Goal: Task Accomplishment & Management: Manage account settings

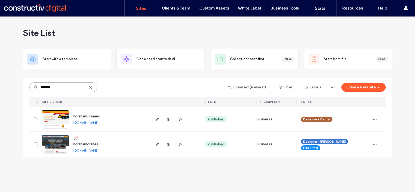
click at [61, 88] on input "*******" at bounding box center [63, 88] width 68 height 10
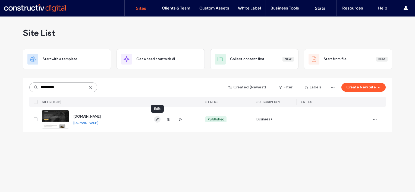
type input "**********"
click at [155, 119] on icon "button" at bounding box center [157, 119] width 4 height 4
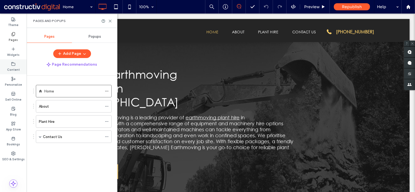
click at [14, 68] on label "Content" at bounding box center [13, 69] width 13 height 6
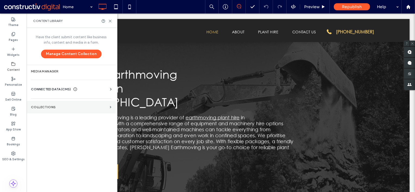
click at [50, 106] on label "Collections" at bounding box center [69, 107] width 77 height 4
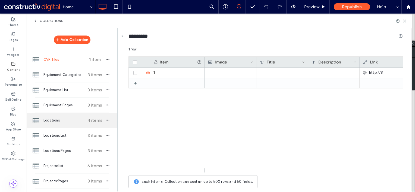
click at [57, 119] on span "Locations" at bounding box center [63, 120] width 40 height 5
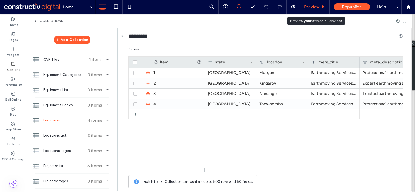
click at [314, 8] on span "Preview" at bounding box center [311, 6] width 15 height 5
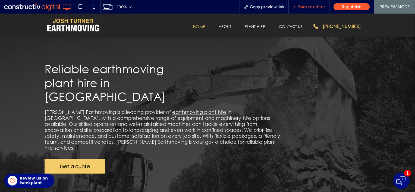
click at [306, 9] on span "Back to editor" at bounding box center [311, 6] width 27 height 5
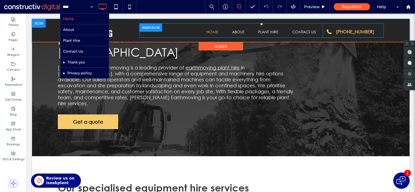
scroll to position [27, 0]
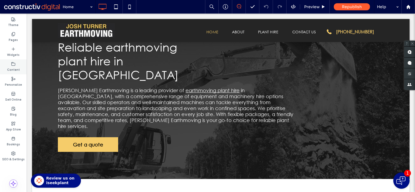
click at [10, 68] on label "Content" at bounding box center [13, 69] width 13 height 6
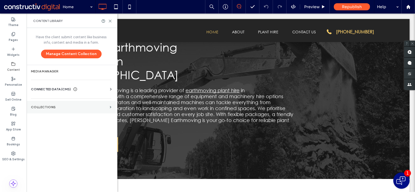
click at [51, 107] on label "Collections" at bounding box center [69, 107] width 77 height 4
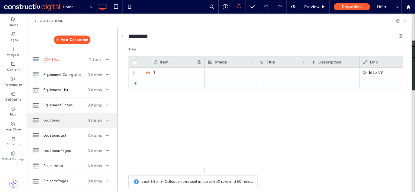
click at [63, 121] on span "Locations" at bounding box center [63, 120] width 40 height 5
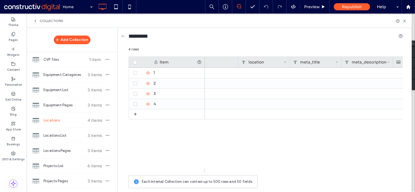
scroll to position [0, 0]
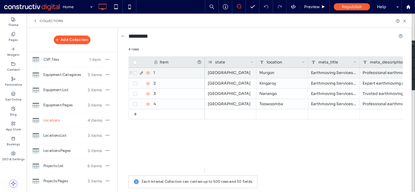
click at [141, 72] on icon at bounding box center [141, 73] width 4 height 4
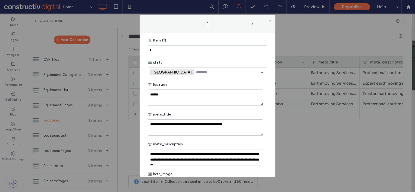
click at [269, 20] on icon at bounding box center [270, 21] width 4 height 4
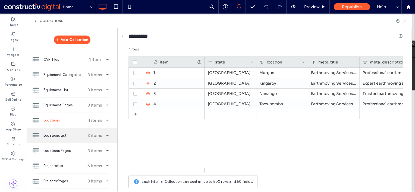
click at [56, 134] on span "Locations:List" at bounding box center [63, 135] width 40 height 5
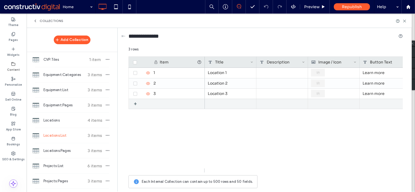
drag, startPoint x: 135, startPoint y: 102, endPoint x: 211, endPoint y: 119, distance: 77.8
click at [135, 102] on div "+" at bounding box center [137, 104] width 7 height 10
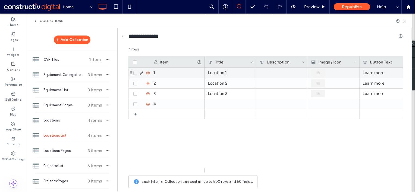
click at [227, 72] on div "Location 1" at bounding box center [231, 73] width 52 height 10
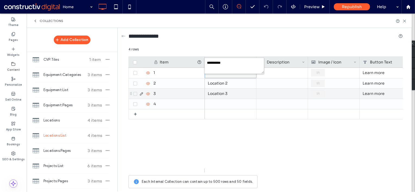
click at [226, 93] on div "Location 3" at bounding box center [231, 94] width 52 height 10
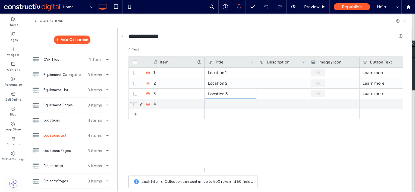
click at [229, 105] on div at bounding box center [231, 104] width 52 height 10
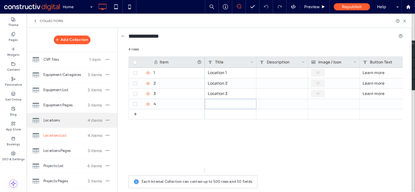
click at [52, 120] on span "Locations" at bounding box center [63, 120] width 40 height 5
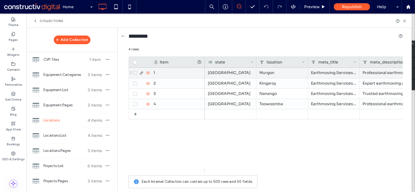
click at [282, 72] on div "Murgon" at bounding box center [282, 73] width 52 height 10
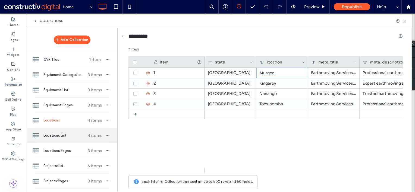
click at [55, 136] on span "Locations:List" at bounding box center [63, 135] width 40 height 5
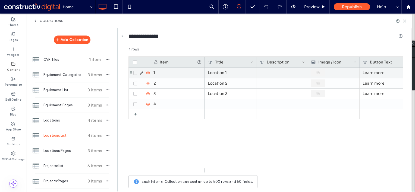
click at [231, 74] on div "Location 1" at bounding box center [231, 73] width 52 height 10
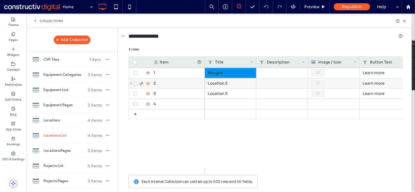
click at [228, 80] on div "Location 2" at bounding box center [231, 83] width 52 height 10
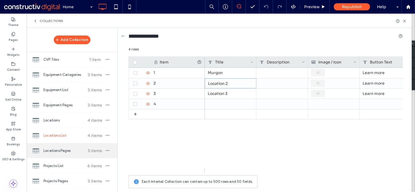
click at [52, 147] on div "Locations:Pages 3 items" at bounding box center [72, 150] width 91 height 15
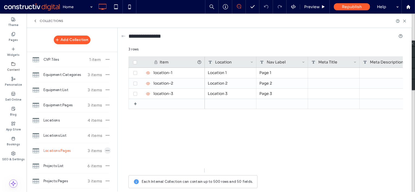
click at [107, 150] on icon "button" at bounding box center [107, 150] width 4 height 4
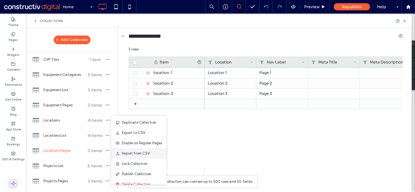
scroll to position [7, 0]
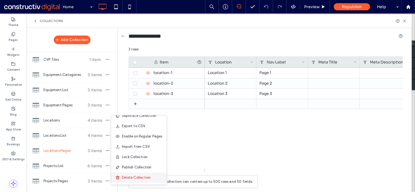
click at [139, 176] on span "Delete Collection" at bounding box center [136, 177] width 29 height 5
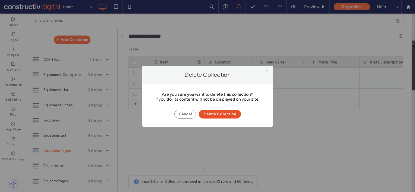
click at [226, 113] on button "Delete Collection" at bounding box center [220, 114] width 42 height 9
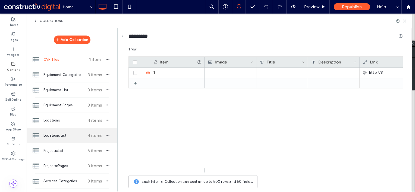
click at [68, 134] on span "Locations:List" at bounding box center [63, 135] width 40 height 5
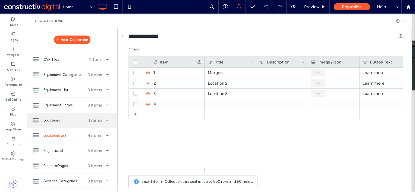
click at [64, 121] on span "Locations" at bounding box center [63, 120] width 40 height 5
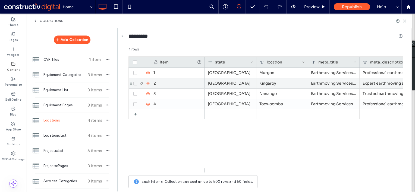
click at [273, 85] on div "Kingaroy" at bounding box center [282, 83] width 52 height 10
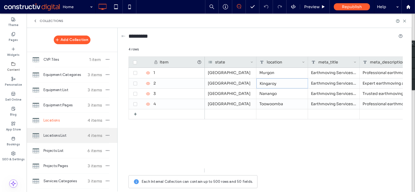
click at [63, 133] on span "Locations:List" at bounding box center [63, 135] width 40 height 5
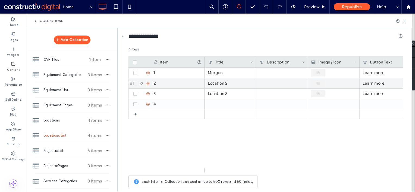
click at [225, 85] on div "Location 2" at bounding box center [231, 83] width 52 height 10
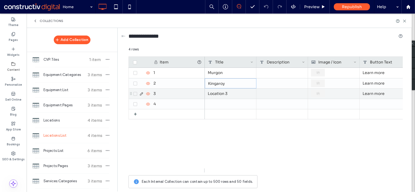
click at [224, 93] on div "Location 3" at bounding box center [231, 94] width 52 height 10
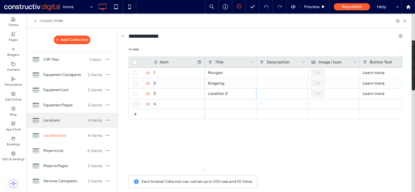
click at [64, 119] on span "Locations" at bounding box center [63, 120] width 40 height 5
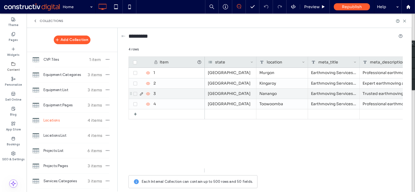
click at [271, 96] on div "Nanango" at bounding box center [282, 94] width 52 height 10
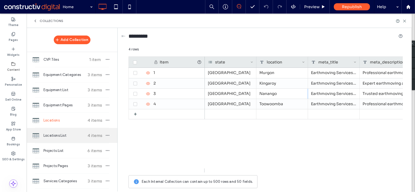
click at [62, 136] on span "Locations:List" at bounding box center [63, 135] width 40 height 5
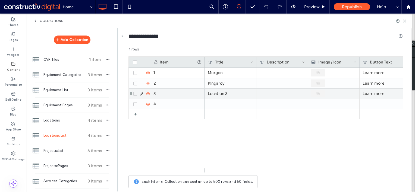
click at [224, 96] on div "Location 3" at bounding box center [231, 94] width 52 height 10
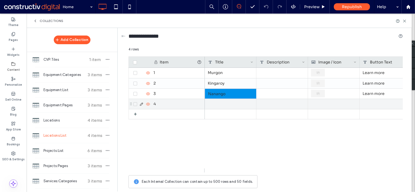
click at [226, 104] on div at bounding box center [231, 104] width 52 height 10
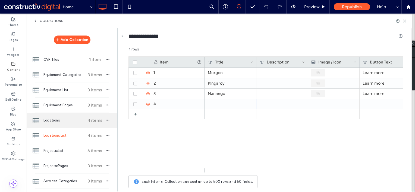
click at [61, 119] on span "Locations" at bounding box center [63, 120] width 40 height 5
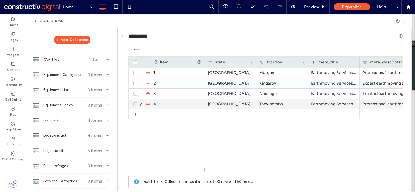
click at [274, 108] on div "Toowoomba" at bounding box center [282, 104] width 52 height 10
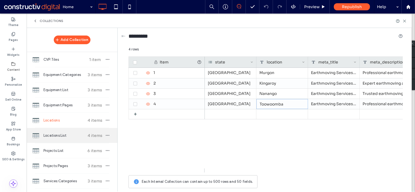
click at [67, 135] on span "Locations:List" at bounding box center [63, 135] width 40 height 5
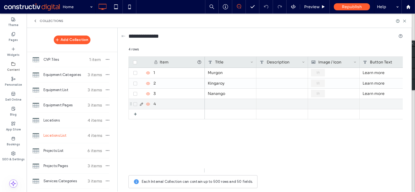
click at [231, 103] on div at bounding box center [231, 104] width 52 height 10
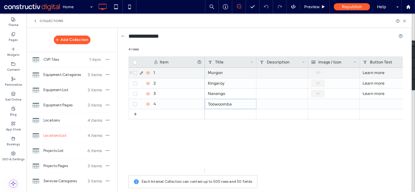
click at [167, 74] on div "1" at bounding box center [177, 73] width 54 height 10
type input "******"
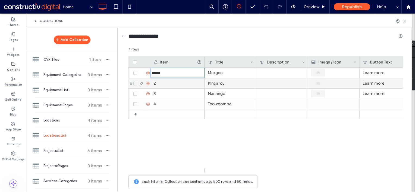
click at [171, 83] on div "2" at bounding box center [177, 83] width 54 height 10
type input "********"
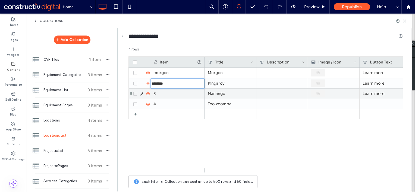
click at [171, 95] on div "3" at bounding box center [177, 94] width 54 height 10
click at [168, 92] on div "3" at bounding box center [177, 94] width 54 height 10
type input "*******"
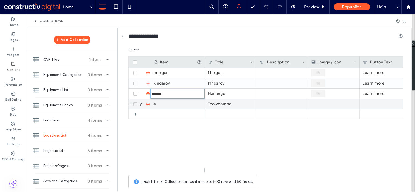
click at [171, 106] on div "4" at bounding box center [177, 104] width 54 height 10
click at [169, 103] on div "4" at bounding box center [177, 104] width 54 height 10
type input "*********"
click at [237, 103] on div "Toowoomba" at bounding box center [231, 104] width 52 height 10
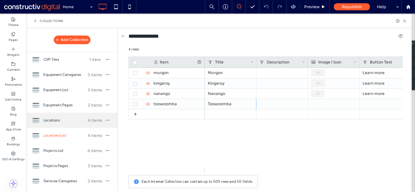
click at [55, 119] on span "Locations" at bounding box center [63, 120] width 40 height 5
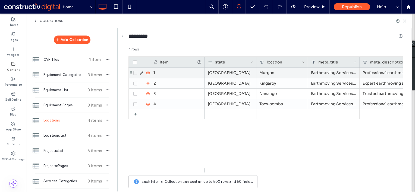
click at [170, 72] on div "1" at bounding box center [177, 73] width 54 height 10
click at [163, 72] on div "1" at bounding box center [177, 73] width 54 height 10
type input "******"
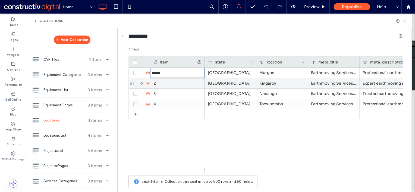
click at [166, 83] on div "2" at bounding box center [177, 83] width 54 height 10
type input "********"
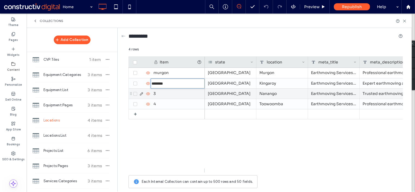
click at [172, 93] on div "3" at bounding box center [177, 94] width 54 height 10
type input "*******"
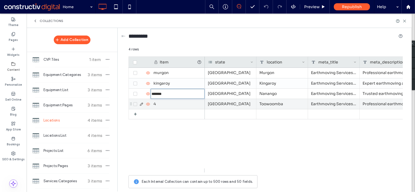
click at [176, 105] on div "4" at bounding box center [177, 104] width 54 height 10
click at [166, 104] on div "4" at bounding box center [177, 104] width 54 height 10
type input "*********"
click at [270, 104] on div "Toowoomba" at bounding box center [282, 104] width 52 height 10
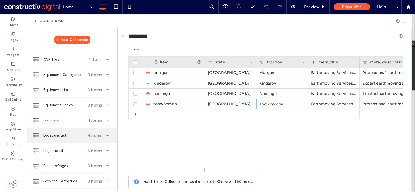
click at [59, 131] on div "Locations:List 4 items" at bounding box center [72, 135] width 91 height 15
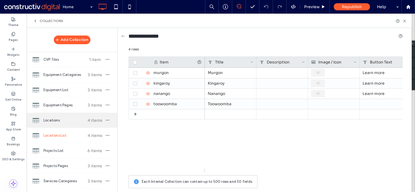
click at [56, 119] on span "Locations" at bounding box center [63, 120] width 40 height 5
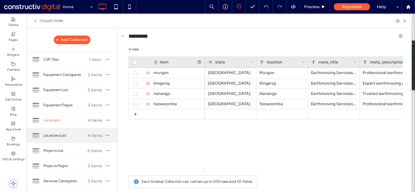
click at [58, 129] on div "Locations:List 4 items" at bounding box center [72, 135] width 91 height 15
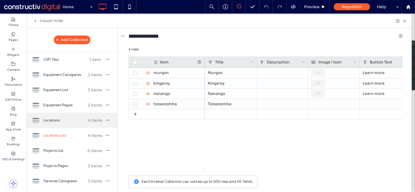
click at [54, 121] on span "Locations" at bounding box center [63, 120] width 40 height 5
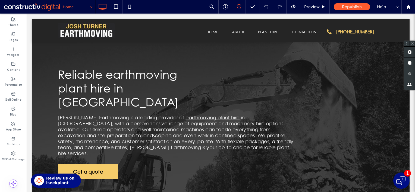
click at [68, 6] on input at bounding box center [76, 7] width 27 height 14
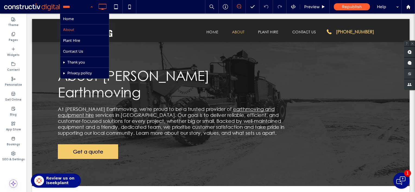
click at [68, 8] on input at bounding box center [76, 7] width 27 height 14
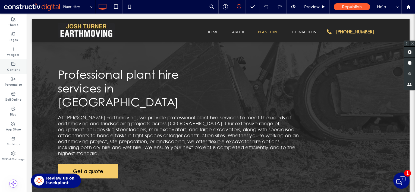
click at [12, 68] on label "Content" at bounding box center [13, 69] width 13 height 6
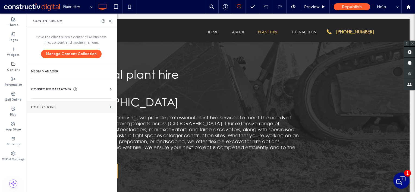
click at [54, 106] on label "Collections" at bounding box center [69, 107] width 77 height 4
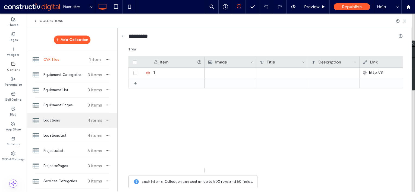
click at [55, 119] on span "Locations" at bounding box center [63, 120] width 40 height 5
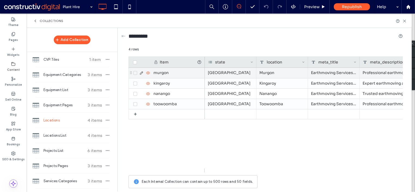
click at [141, 72] on icon at bounding box center [141, 73] width 4 height 4
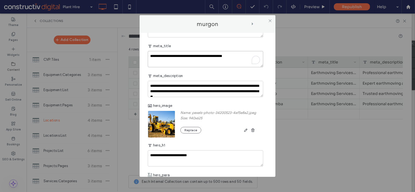
drag, startPoint x: 244, startPoint y: 56, endPoint x: 202, endPoint y: 55, distance: 41.8
click at [202, 55] on textarea "**********" at bounding box center [205, 59] width 115 height 16
click at [185, 56] on textarea "**********" at bounding box center [205, 59] width 115 height 16
click at [216, 60] on textarea "**********" at bounding box center [205, 59] width 115 height 16
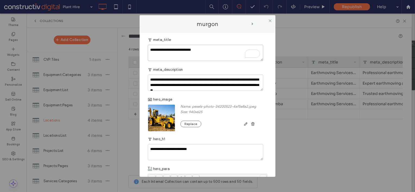
type textarea "**********"
click at [270, 20] on use at bounding box center [269, 20] width 3 height 3
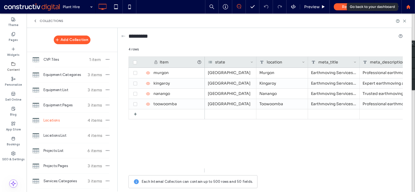
click at [407, 8] on use at bounding box center [408, 7] width 4 height 4
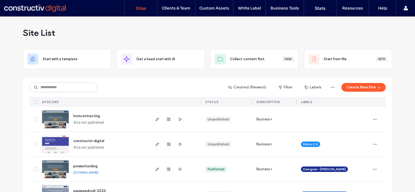
click at [84, 88] on input at bounding box center [63, 88] width 68 height 10
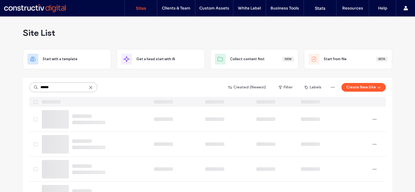
type input "******"
